Goal: Task Accomplishment & Management: Use online tool/utility

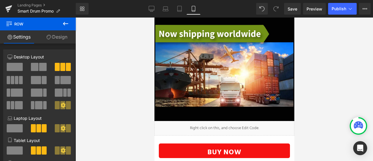
scroll to position [2682, 0]
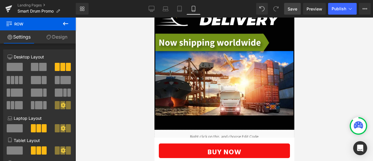
click at [287, 7] on link "Save" at bounding box center [292, 9] width 17 height 12
click at [331, 62] on div at bounding box center [225, 88] width 298 height 143
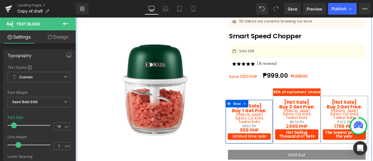
scroll to position [50, 0]
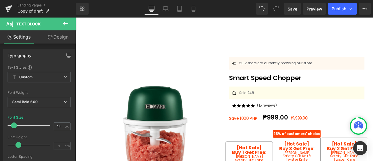
drag, startPoint x: 426, startPoint y: 26, endPoint x: 449, endPoint y: 30, distance: 22.8
